Goal: Information Seeking & Learning: Check status

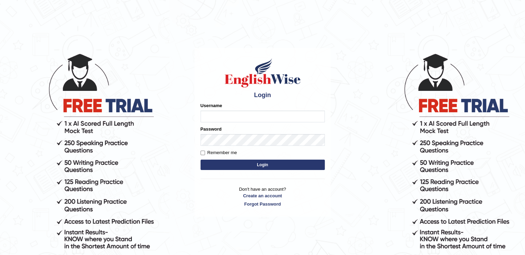
drag, startPoint x: 0, startPoint y: 0, endPoint x: 238, endPoint y: 116, distance: 264.7
click at [238, 116] on input "Username" at bounding box center [262, 116] width 124 height 12
type input "auralima"
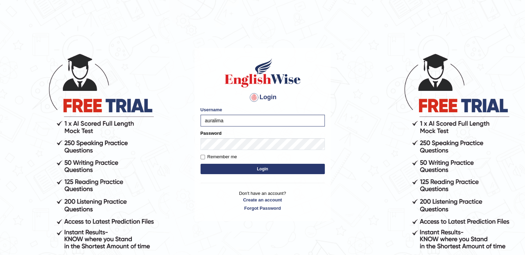
click at [242, 166] on button "Login" at bounding box center [262, 169] width 124 height 10
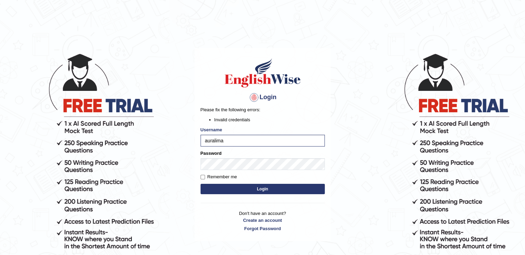
click at [255, 187] on button "Login" at bounding box center [262, 189] width 124 height 10
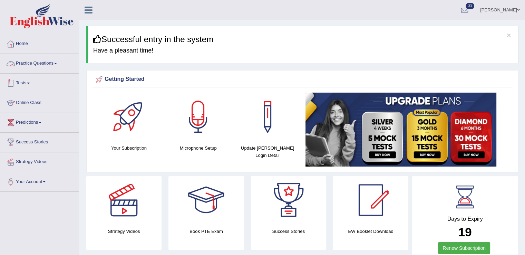
click at [28, 83] on link "Tests" at bounding box center [39, 82] width 79 height 17
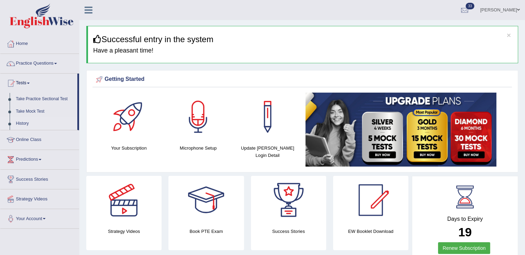
click at [27, 123] on link "History" at bounding box center [45, 123] width 65 height 12
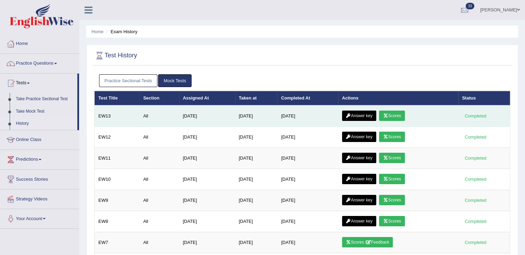
click at [395, 116] on link "Scores" at bounding box center [392, 115] width 26 height 10
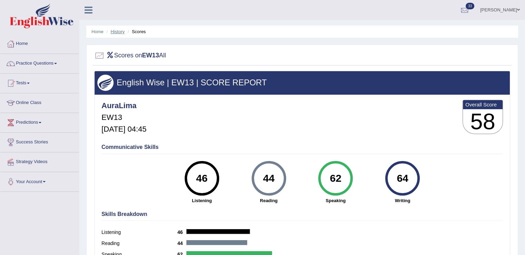
click at [119, 29] on link "History" at bounding box center [118, 31] width 14 height 5
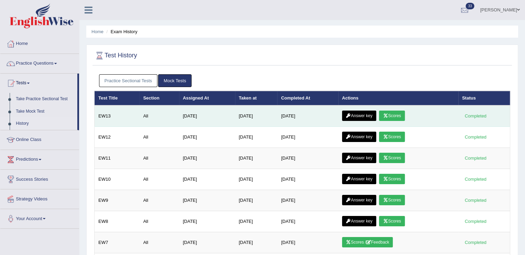
click at [342, 118] on td "Answer key Scores" at bounding box center [398, 115] width 120 height 21
click at [352, 118] on link "Answer key" at bounding box center [359, 115] width 34 height 10
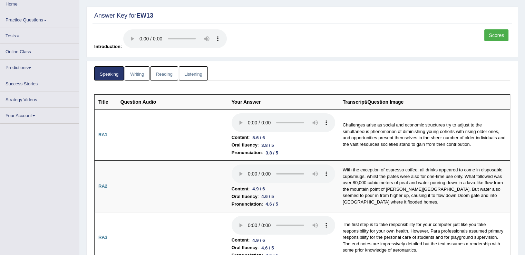
scroll to position [33, 0]
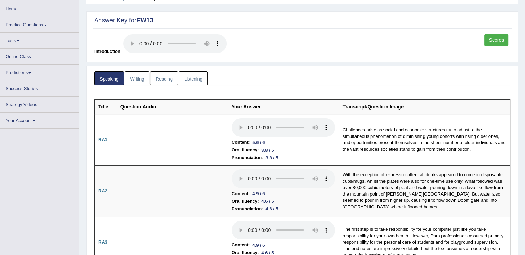
click at [141, 79] on link "Writing" at bounding box center [137, 78] width 25 height 14
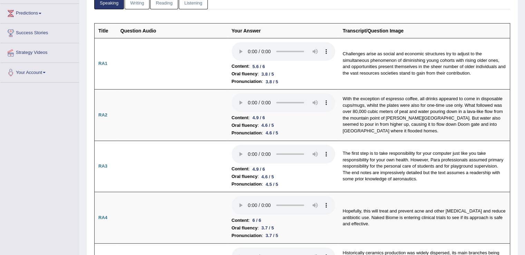
scroll to position [82, 0]
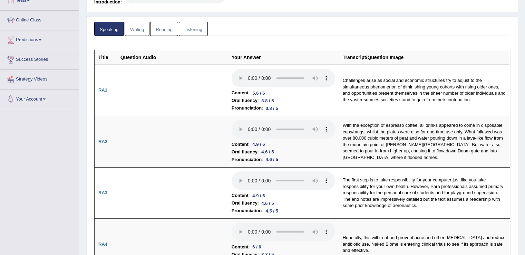
click at [134, 28] on link "Writing" at bounding box center [137, 29] width 25 height 14
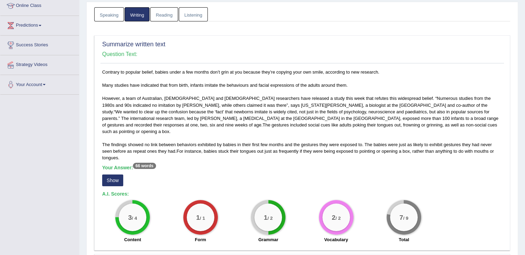
scroll to position [82, 0]
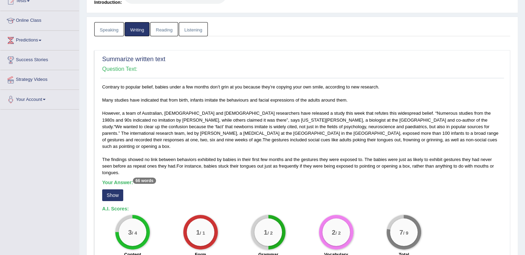
click at [164, 26] on link "Reading" at bounding box center [164, 29] width 28 height 14
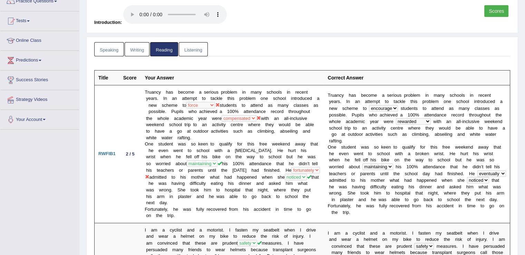
scroll to position [41, 0]
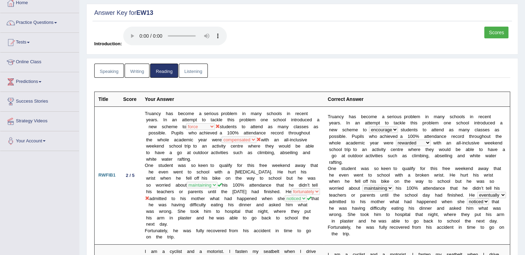
click at [190, 68] on link "Listening" at bounding box center [193, 70] width 29 height 14
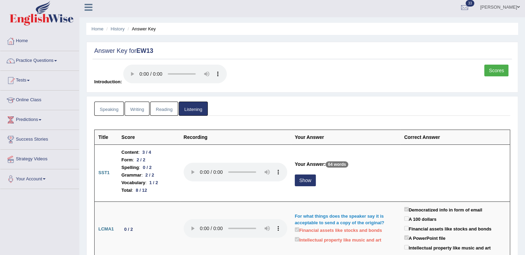
scroll to position [0, 0]
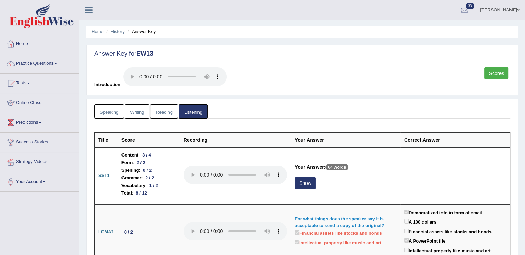
click at [105, 109] on link "Speaking" at bounding box center [109, 111] width 30 height 14
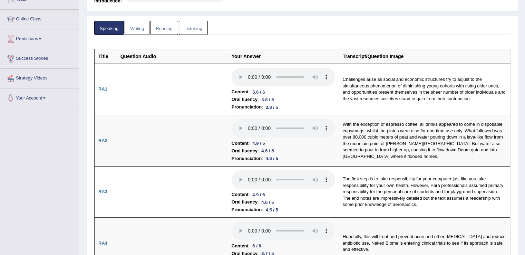
scroll to position [47, 0]
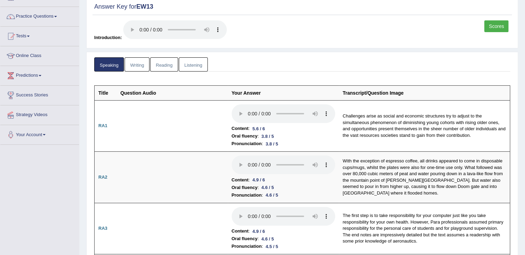
click at [499, 28] on link "Scores" at bounding box center [496, 26] width 24 height 12
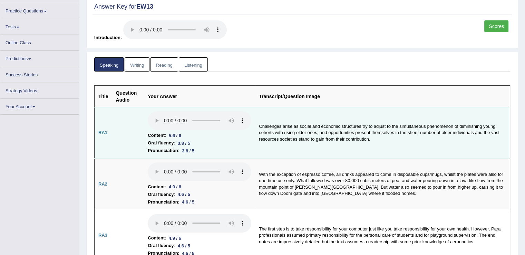
scroll to position [47, 0]
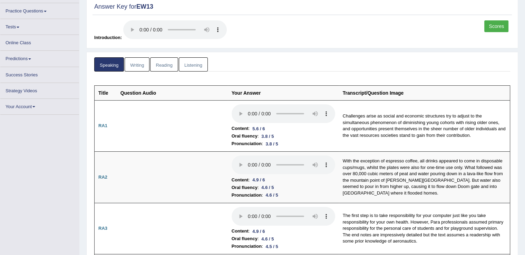
click at [20, 25] on link "Tests" at bounding box center [39, 25] width 79 height 13
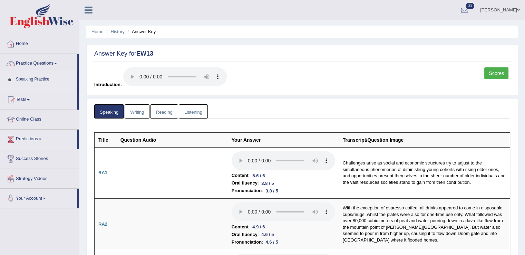
click at [19, 77] on link "Speaking Practice" at bounding box center [45, 79] width 65 height 12
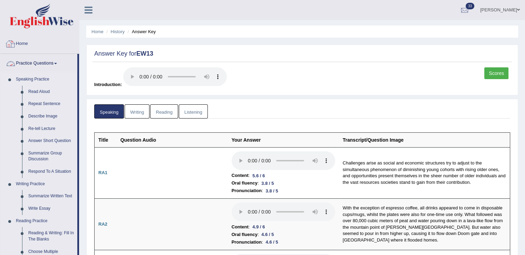
click at [33, 40] on link "Home" at bounding box center [39, 42] width 79 height 17
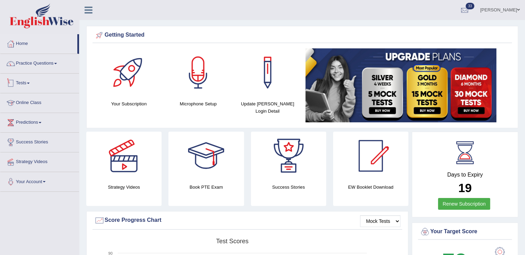
click at [29, 83] on link "Tests" at bounding box center [39, 82] width 79 height 17
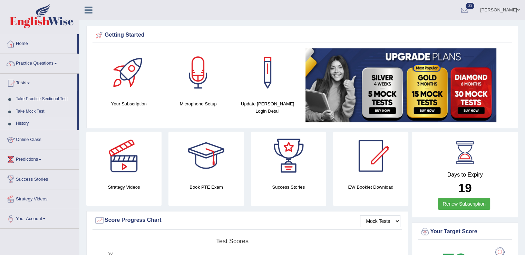
click at [23, 120] on link "History" at bounding box center [45, 123] width 65 height 12
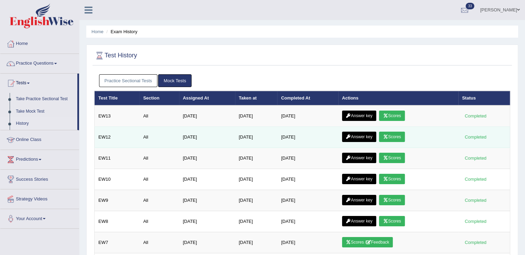
click at [397, 136] on link "Scores" at bounding box center [392, 136] width 26 height 10
